Goal: Navigation & Orientation: Find specific page/section

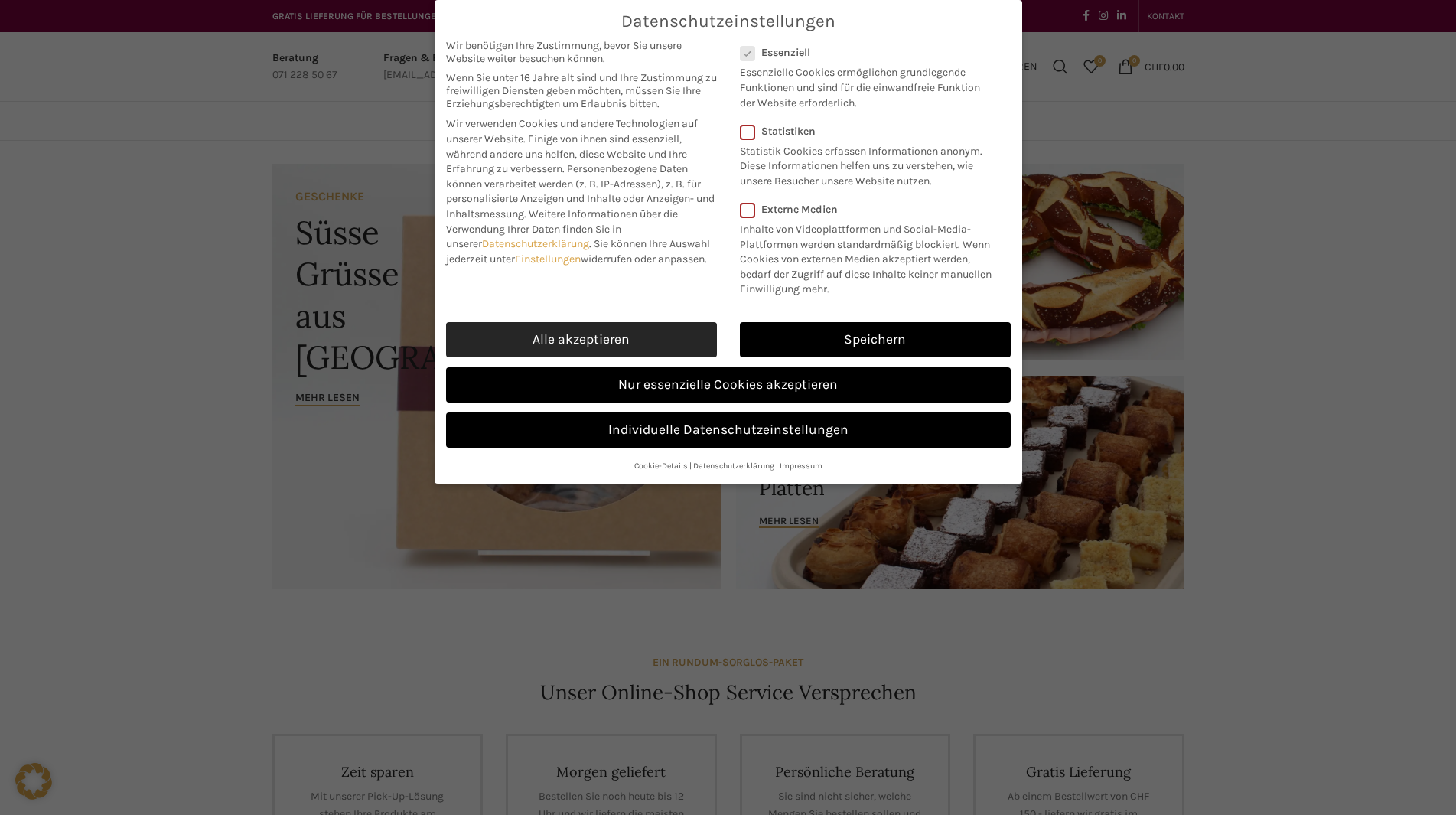
click at [618, 343] on link "Alle akzeptieren" at bounding box center [581, 339] width 271 height 35
checkbox input "true"
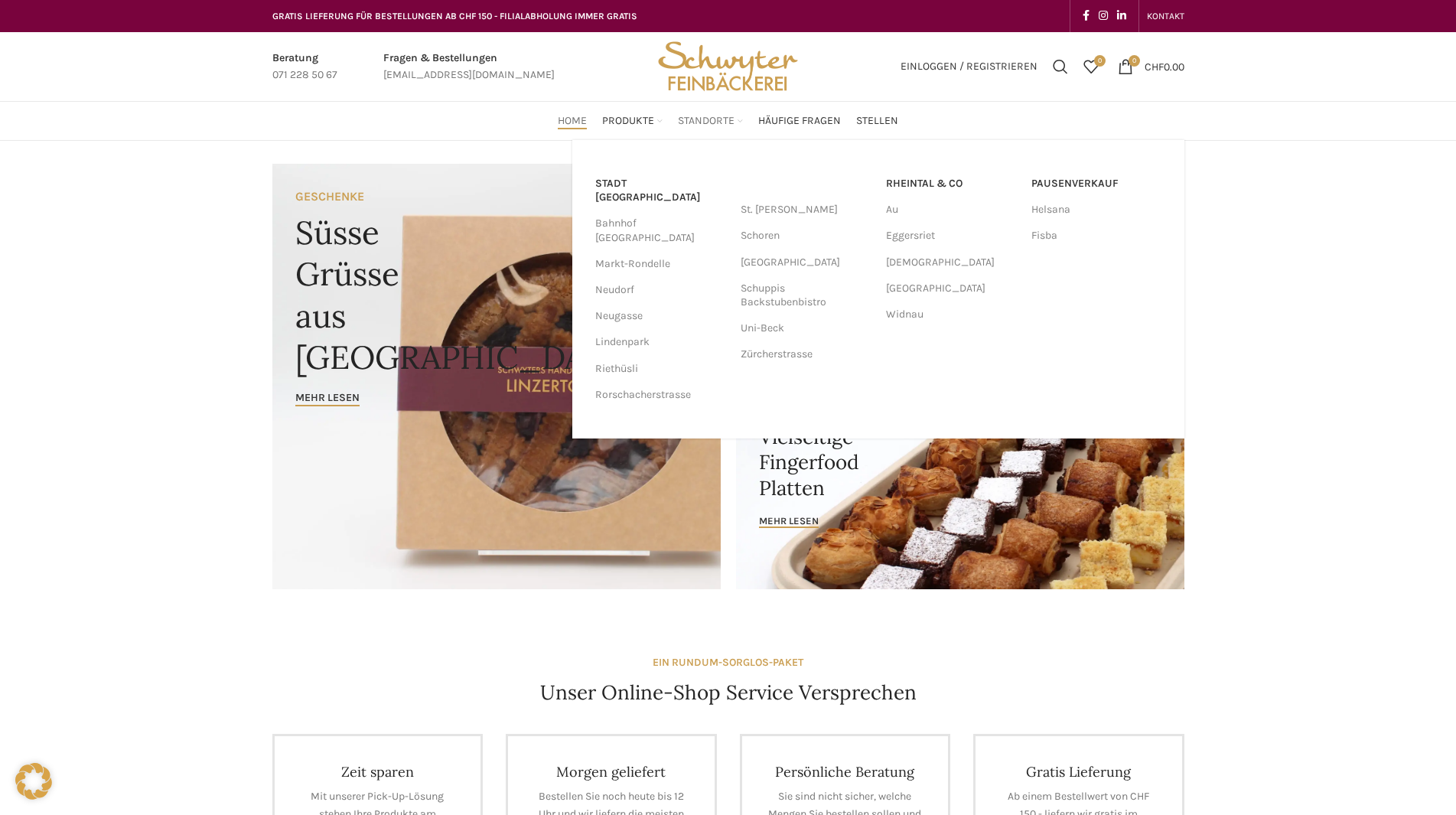
click at [713, 121] on span "Standorte" at bounding box center [706, 121] width 57 height 14
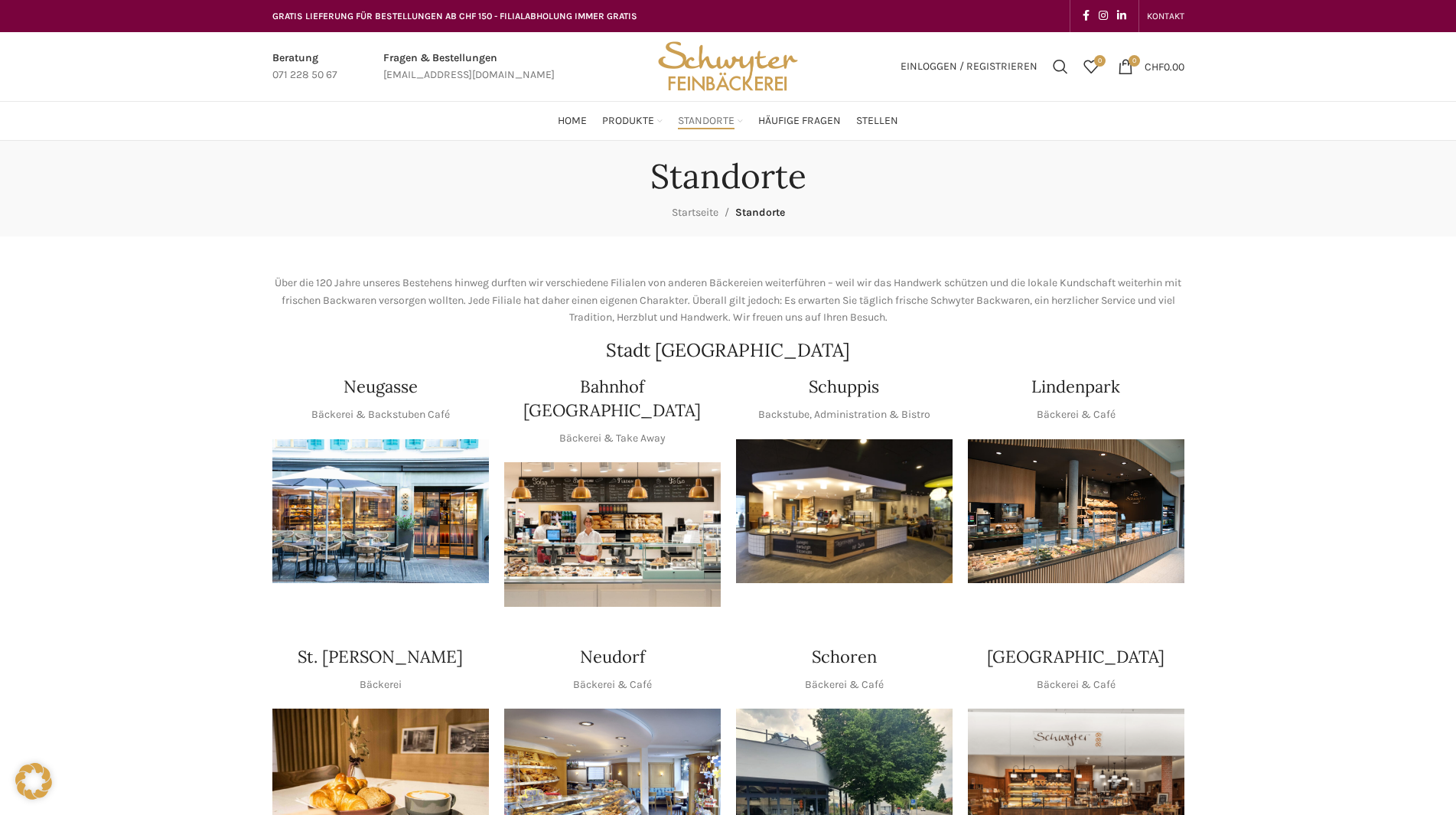
click at [366, 468] on img "1 / 1" at bounding box center [380, 512] width 217 height 145
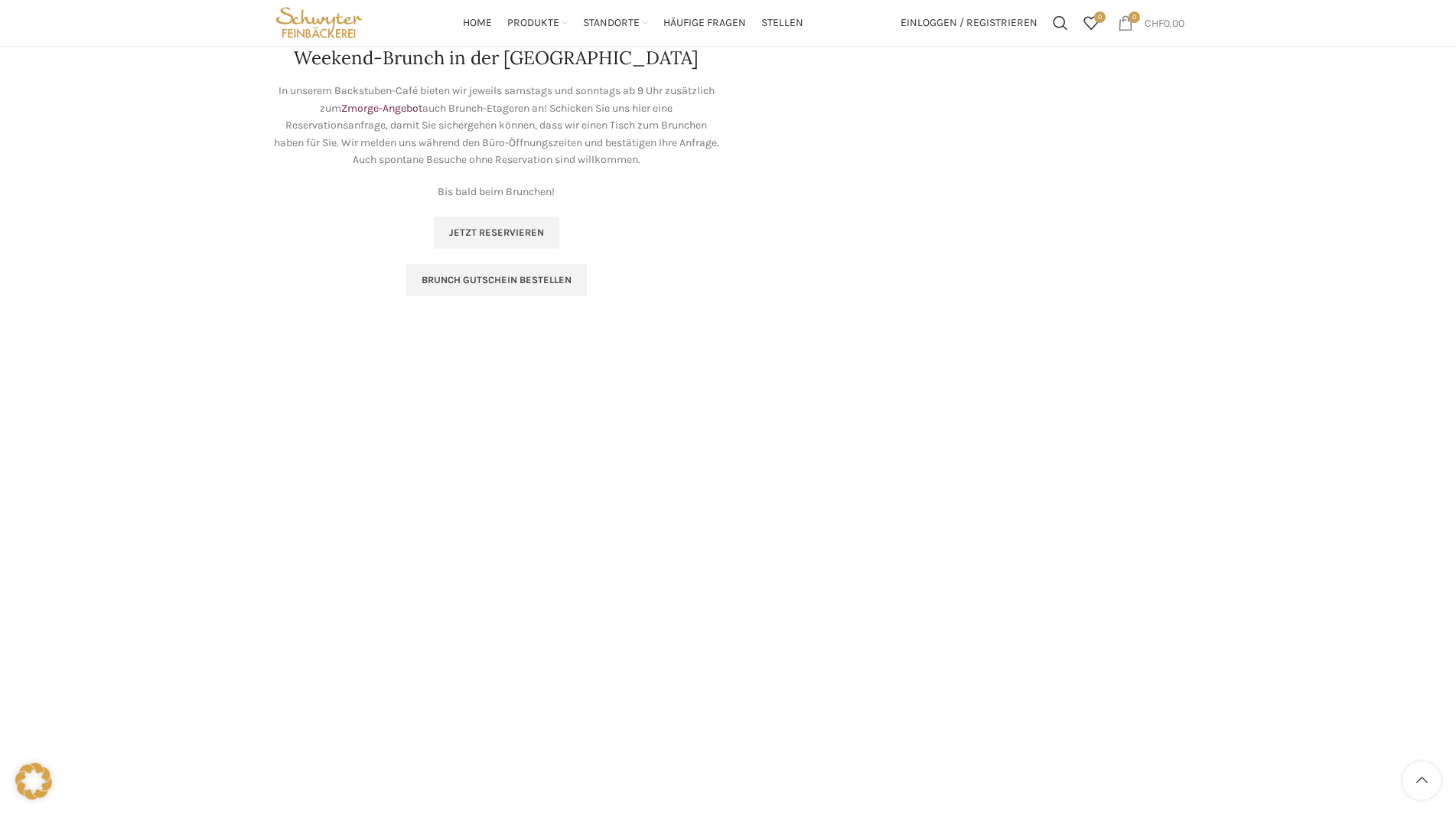
scroll to position [2082, 0]
